Goal: Transaction & Acquisition: Purchase product/service

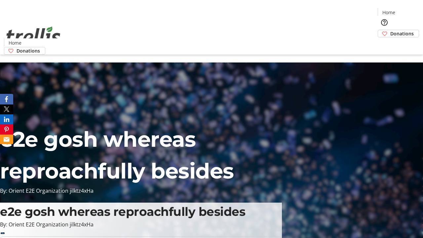
click at [390, 30] on span "Donations" at bounding box center [401, 33] width 23 height 7
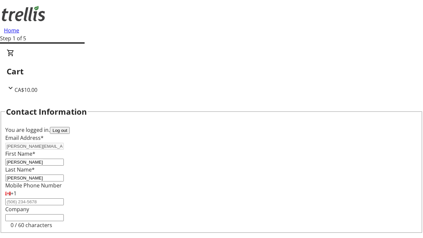
select select "CA"
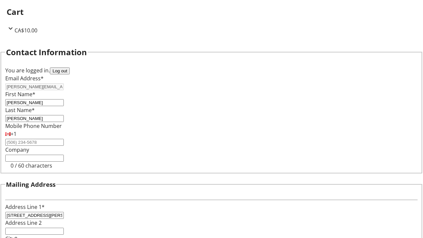
select select "BC"
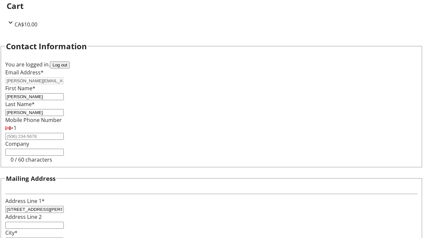
type input "Kelowna"
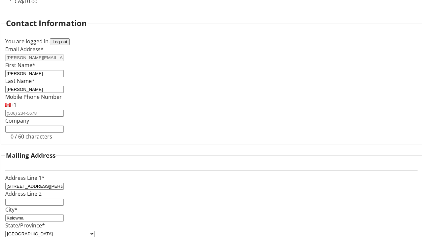
type input "V1Y 0C2"
